Goal: Check status: Check status

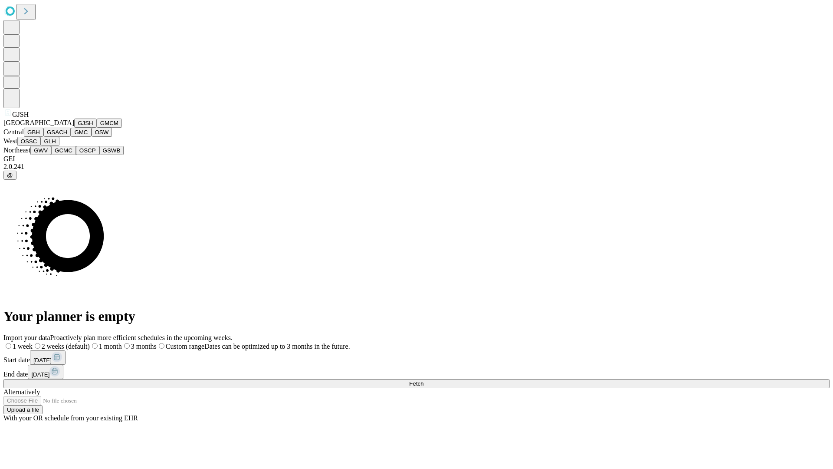
click at [74, 128] on button "GJSH" at bounding box center [85, 122] width 23 height 9
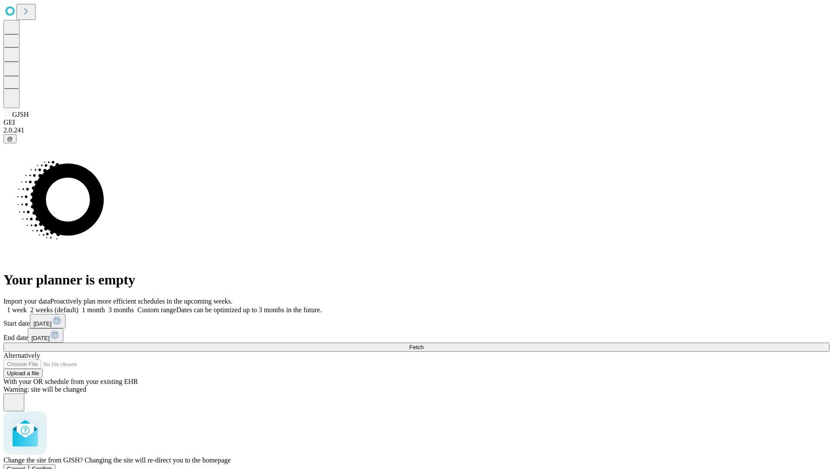
click at [53, 465] on span "Confirm" at bounding box center [42, 468] width 20 height 7
click at [79, 306] on label "2 weeks (default)" at bounding box center [53, 309] width 52 height 7
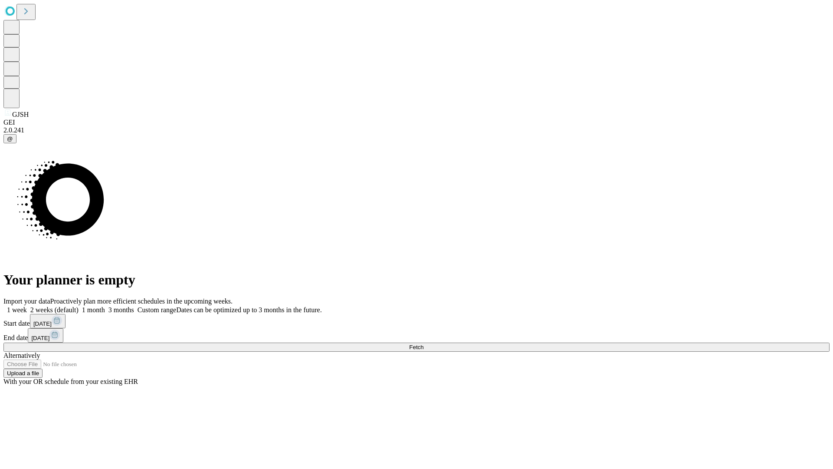
click at [424, 344] on span "Fetch" at bounding box center [416, 347] width 14 height 7
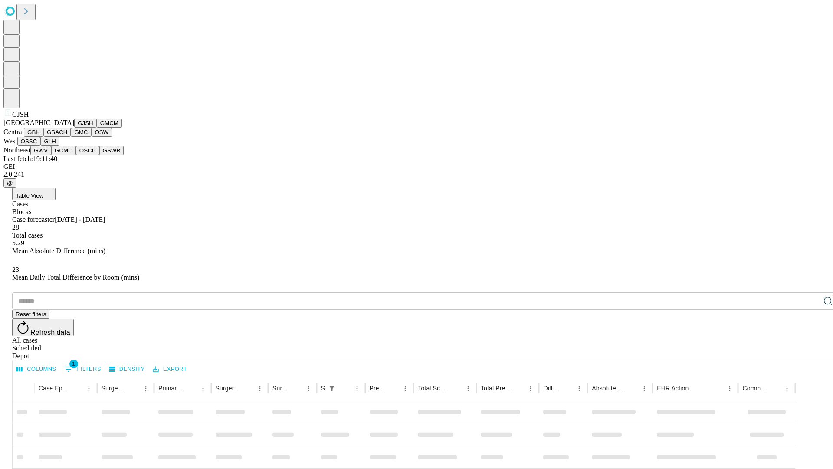
click at [97, 128] on button "GMCM" at bounding box center [109, 122] width 25 height 9
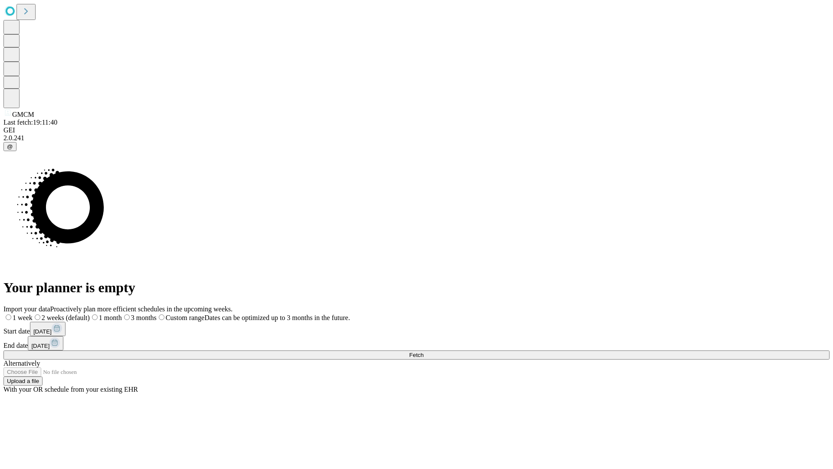
click at [90, 314] on label "2 weeks (default)" at bounding box center [61, 317] width 57 height 7
click at [424, 351] on span "Fetch" at bounding box center [416, 354] width 14 height 7
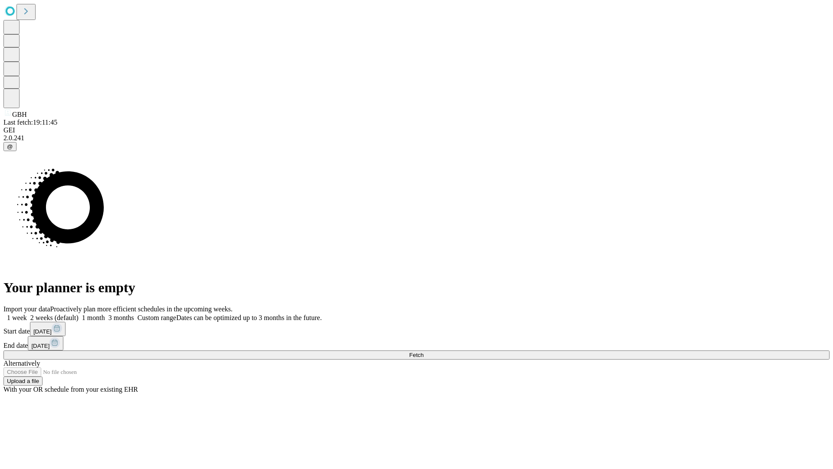
click at [79, 314] on label "2 weeks (default)" at bounding box center [53, 317] width 52 height 7
click at [424, 351] on span "Fetch" at bounding box center [416, 354] width 14 height 7
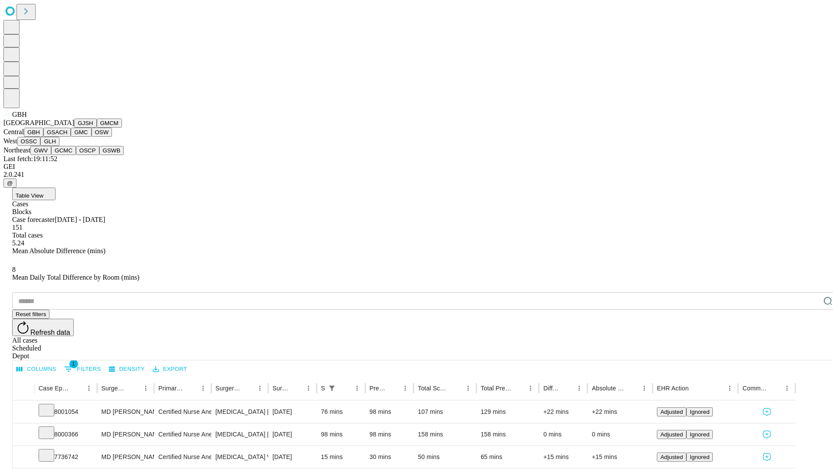
click at [67, 137] on button "GSACH" at bounding box center [56, 132] width 27 height 9
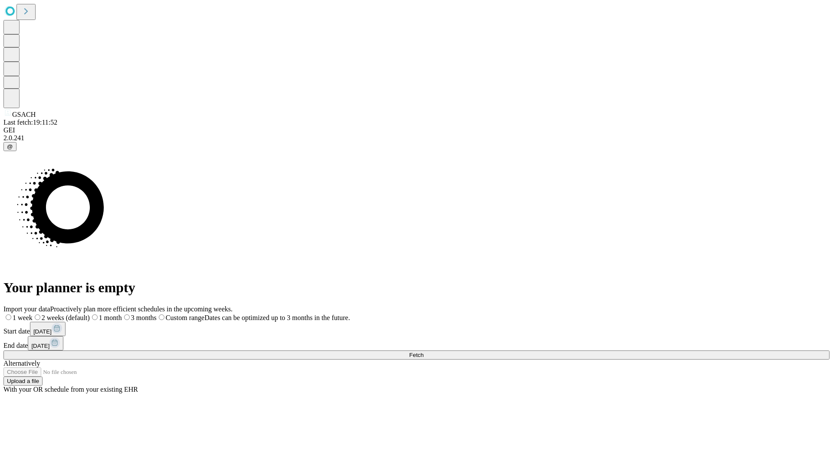
click at [424, 351] on span "Fetch" at bounding box center [416, 354] width 14 height 7
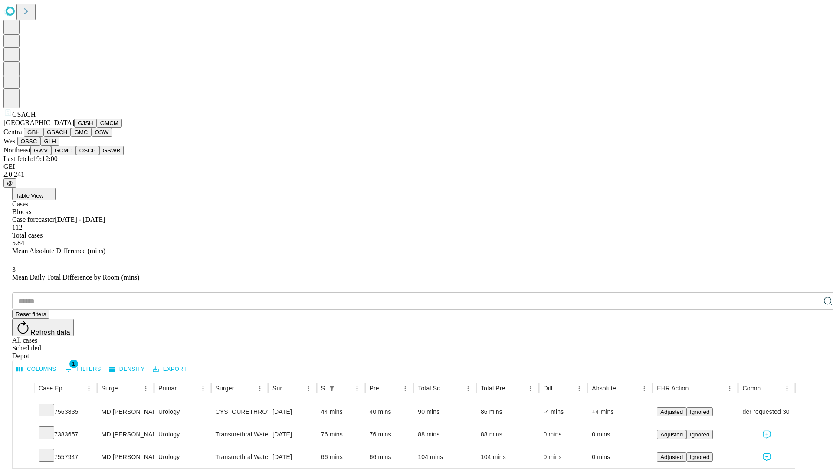
click at [71, 137] on button "GMC" at bounding box center [81, 132] width 20 height 9
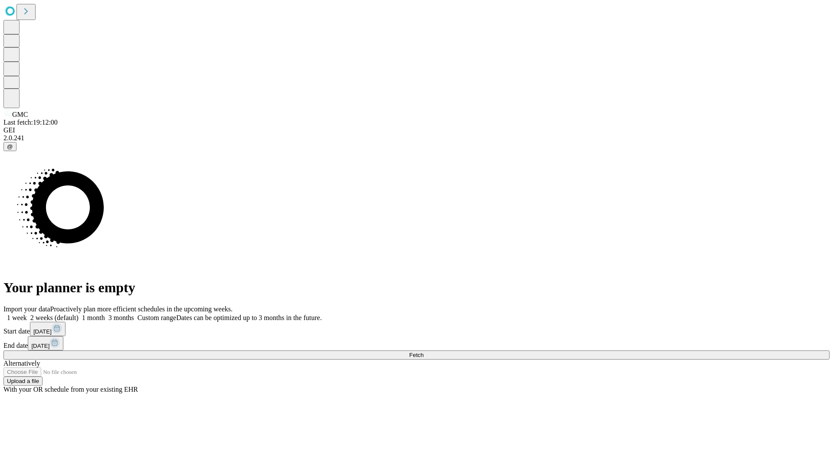
click at [424, 351] on span "Fetch" at bounding box center [416, 354] width 14 height 7
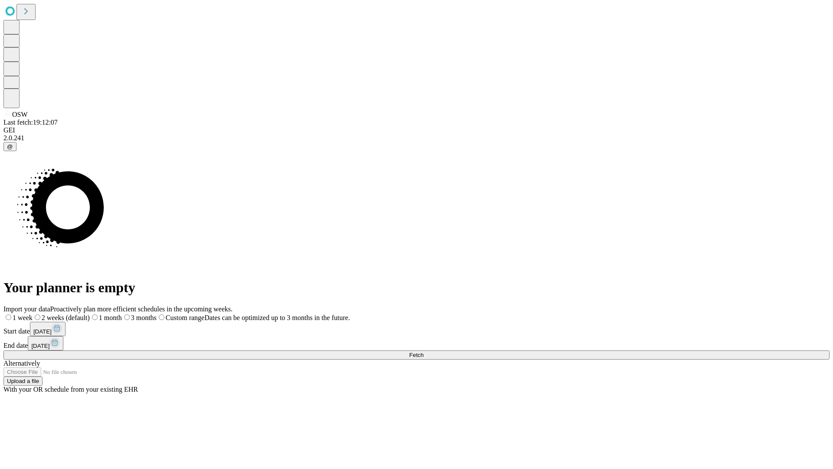
click at [424, 351] on span "Fetch" at bounding box center [416, 354] width 14 height 7
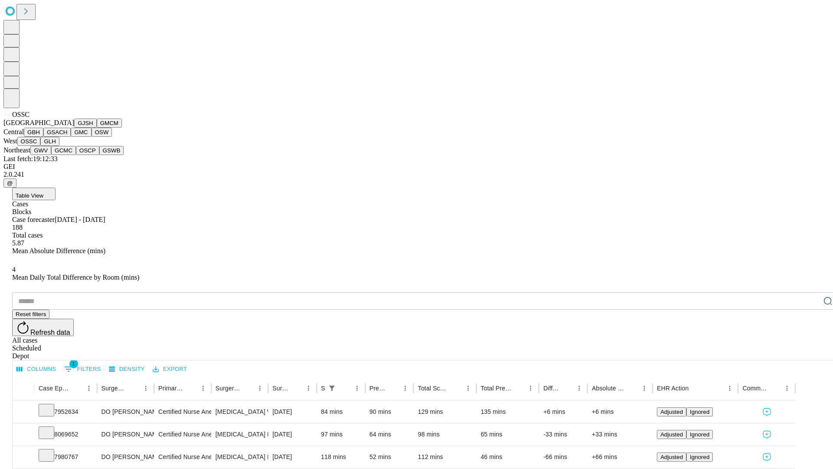
click at [59, 146] on button "GLH" at bounding box center [49, 141] width 19 height 9
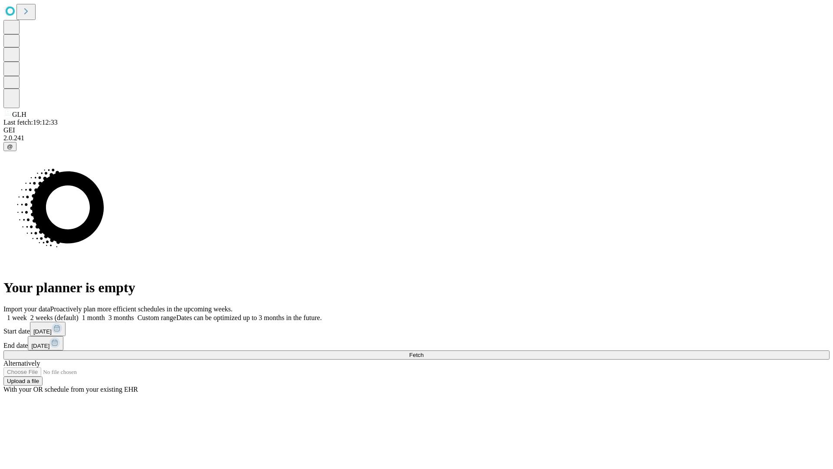
click at [79, 314] on label "2 weeks (default)" at bounding box center [53, 317] width 52 height 7
click at [424, 351] on span "Fetch" at bounding box center [416, 354] width 14 height 7
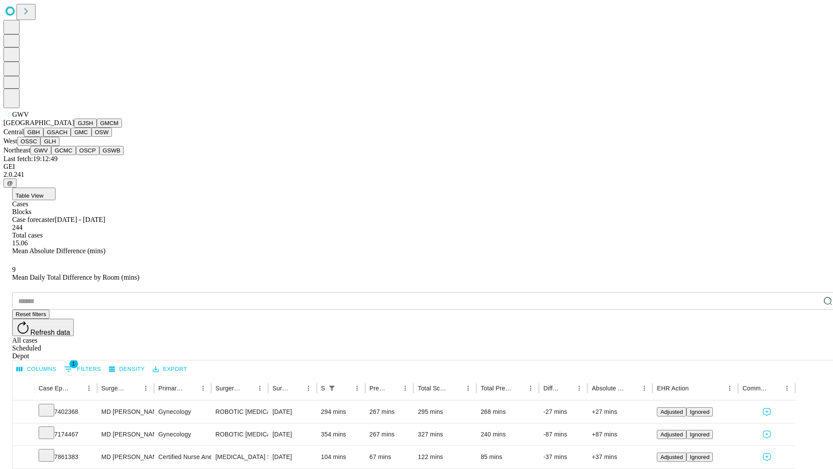
click at [67, 155] on button "GCMC" at bounding box center [63, 150] width 25 height 9
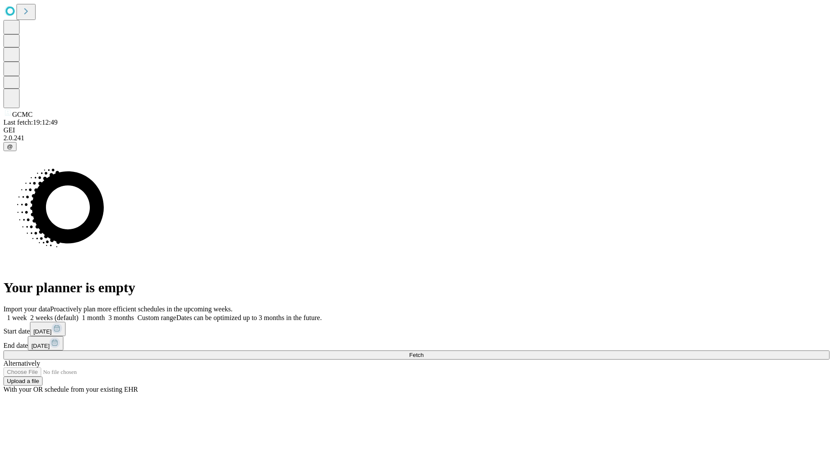
click at [79, 314] on label "2 weeks (default)" at bounding box center [53, 317] width 52 height 7
click at [424, 351] on span "Fetch" at bounding box center [416, 354] width 14 height 7
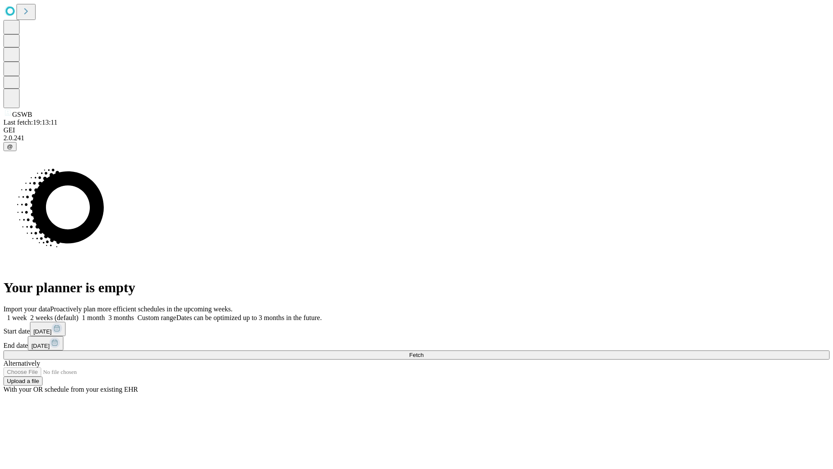
click at [79, 314] on label "2 weeks (default)" at bounding box center [53, 317] width 52 height 7
click at [424, 351] on span "Fetch" at bounding box center [416, 354] width 14 height 7
